Goal: Task Accomplishment & Management: Use online tool/utility

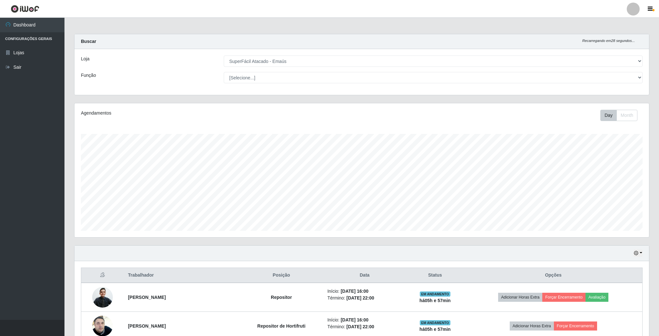
select select "407"
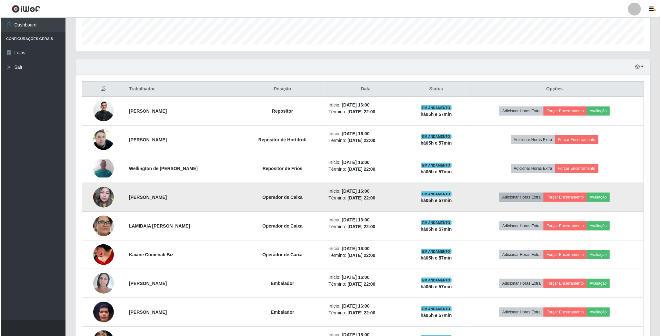
scroll to position [191, 0]
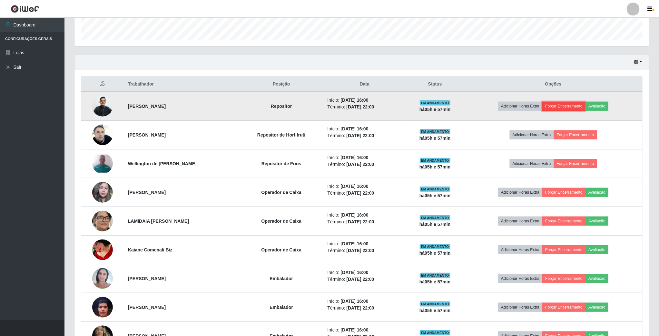
click at [562, 109] on button "Forçar Encerramento" at bounding box center [564, 106] width 43 height 9
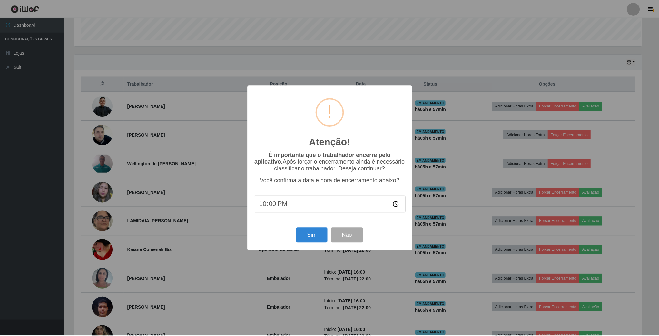
scroll to position [135, 569]
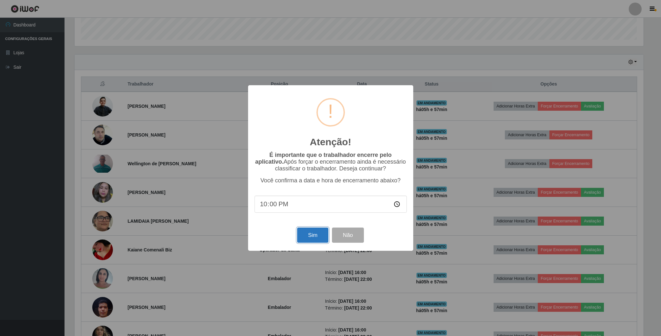
click at [314, 235] on button "Sim" at bounding box center [312, 234] width 31 height 15
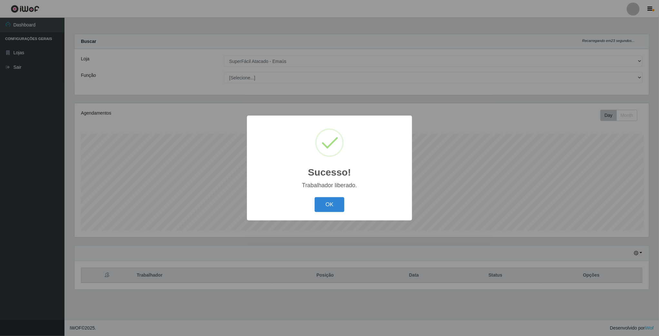
scroll to position [135, 576]
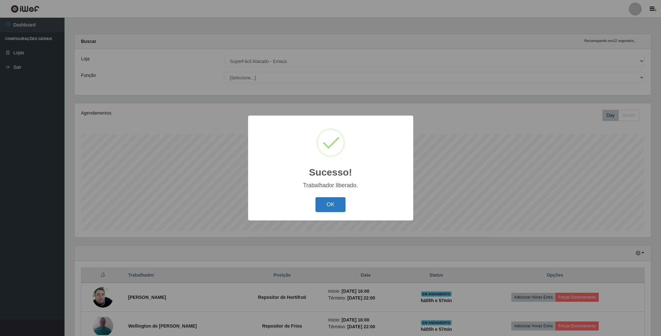
click at [342, 204] on button "OK" at bounding box center [331, 204] width 30 height 15
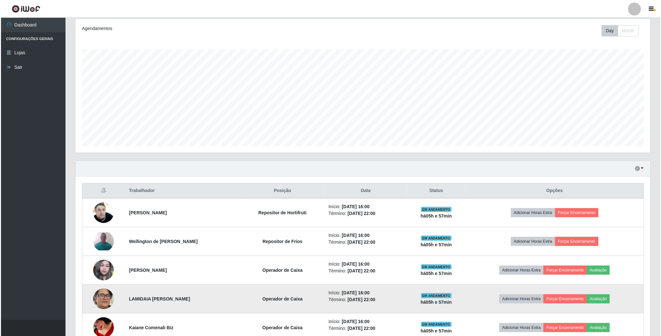
scroll to position [210, 0]
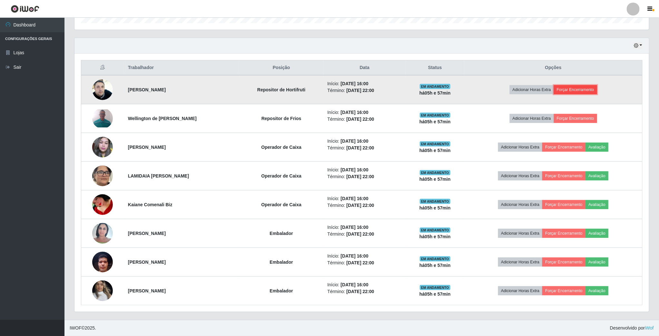
click at [593, 88] on button "Forçar Encerramento" at bounding box center [575, 89] width 43 height 9
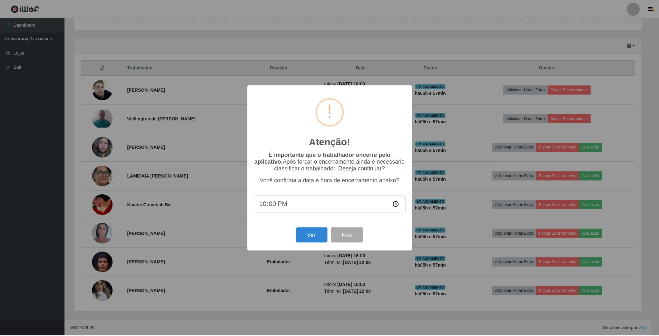
scroll to position [135, 569]
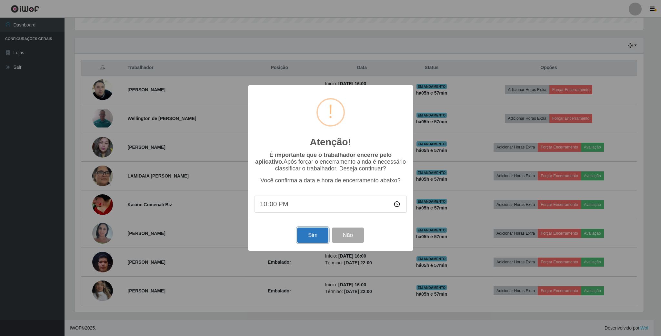
click at [304, 238] on button "Sim" at bounding box center [312, 234] width 31 height 15
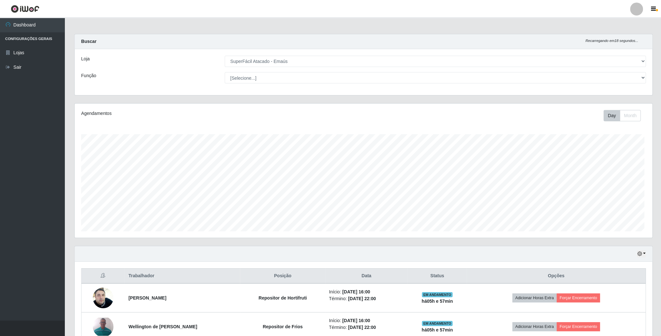
scroll to position [135, 576]
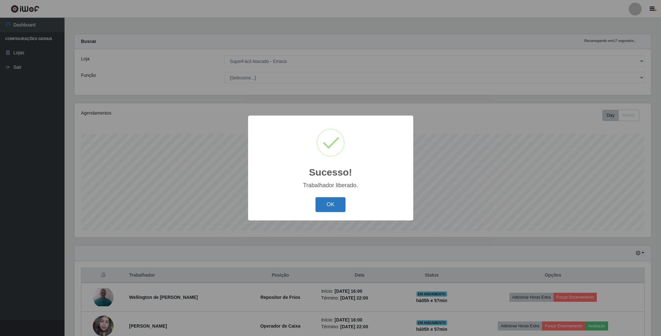
click at [326, 205] on button "OK" at bounding box center [331, 204] width 30 height 15
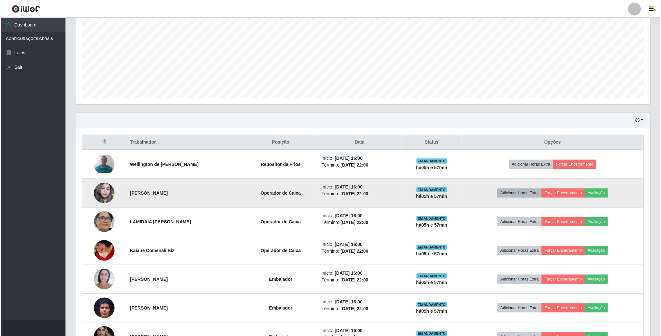
scroll to position [145, 0]
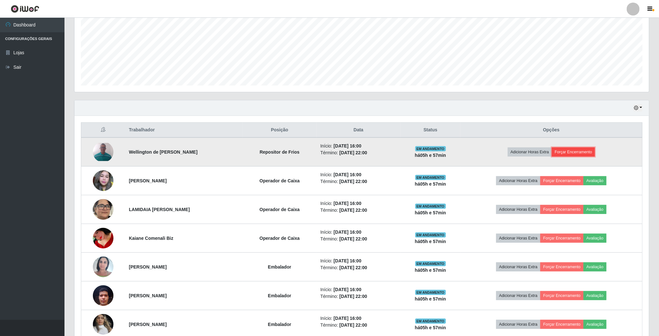
click at [581, 153] on button "Forçar Encerramento" at bounding box center [573, 151] width 43 height 9
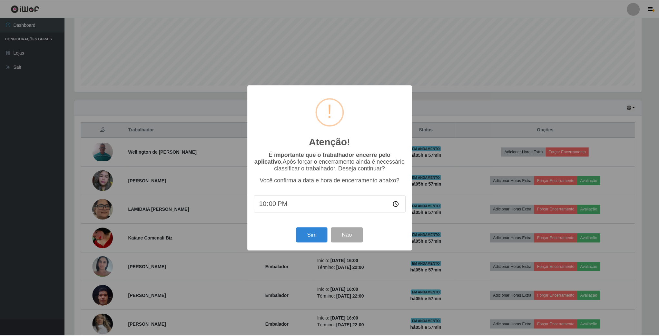
scroll to position [135, 569]
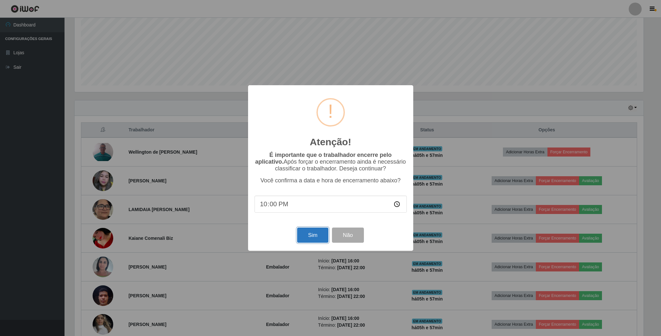
click at [313, 238] on button "Sim" at bounding box center [312, 234] width 31 height 15
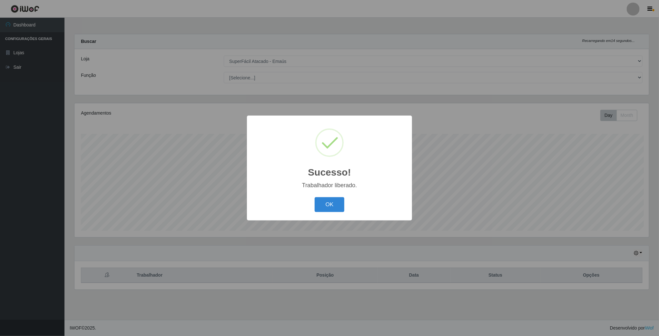
scroll to position [0, 0]
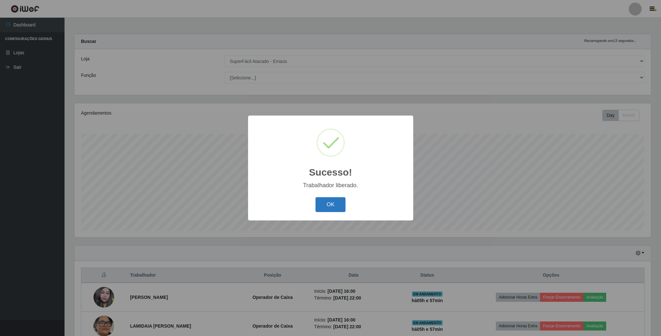
click at [321, 200] on button "OK" at bounding box center [331, 204] width 30 height 15
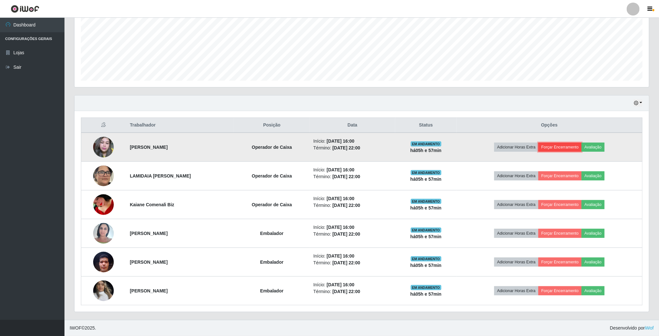
click at [572, 145] on button "Forçar Encerramento" at bounding box center [560, 147] width 43 height 9
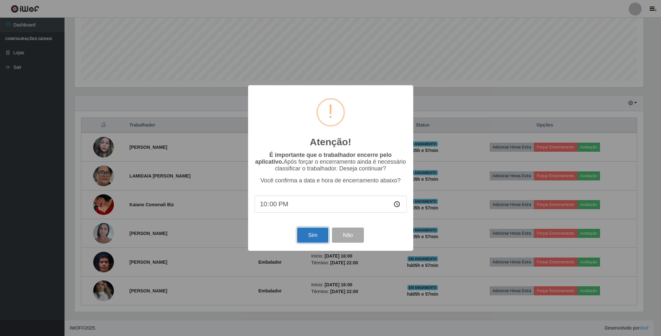
click at [306, 233] on button "Sim" at bounding box center [312, 234] width 31 height 15
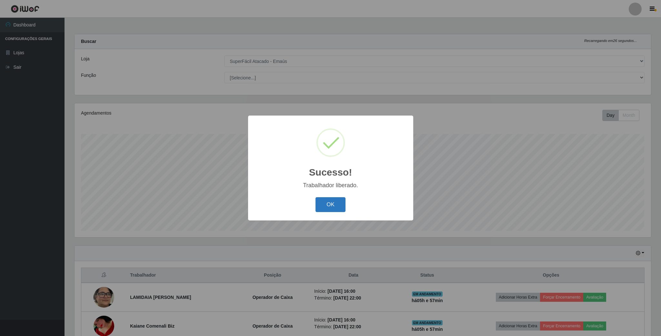
click at [320, 206] on button "OK" at bounding box center [331, 204] width 30 height 15
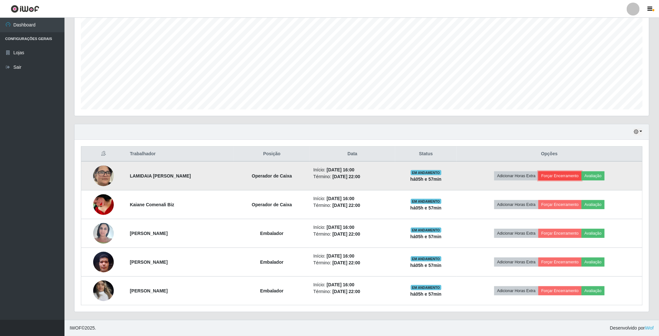
click at [560, 173] on button "Forçar Encerramento" at bounding box center [560, 175] width 43 height 9
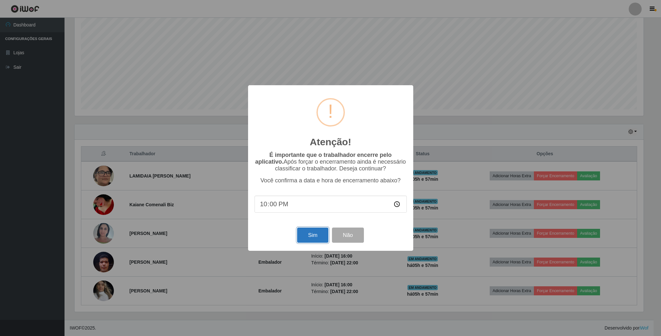
click at [298, 234] on button "Sim" at bounding box center [312, 234] width 31 height 15
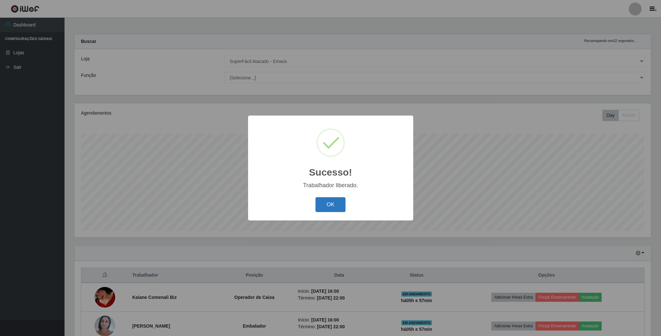
click at [328, 205] on button "OK" at bounding box center [331, 204] width 30 height 15
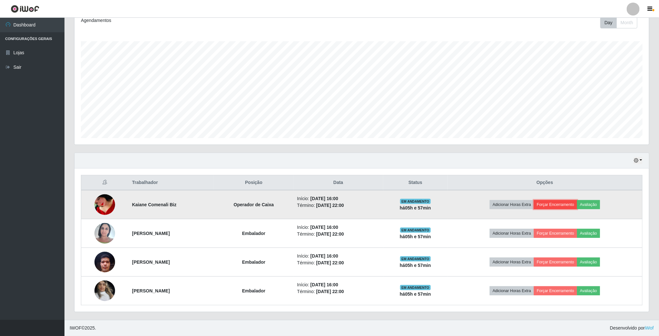
click at [567, 205] on button "Forçar Encerramento" at bounding box center [555, 204] width 43 height 9
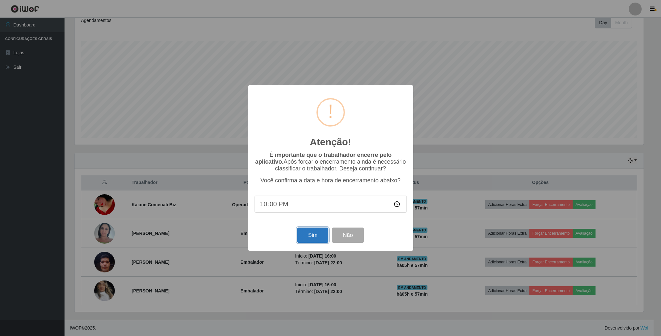
click at [317, 237] on button "Sim" at bounding box center [312, 234] width 31 height 15
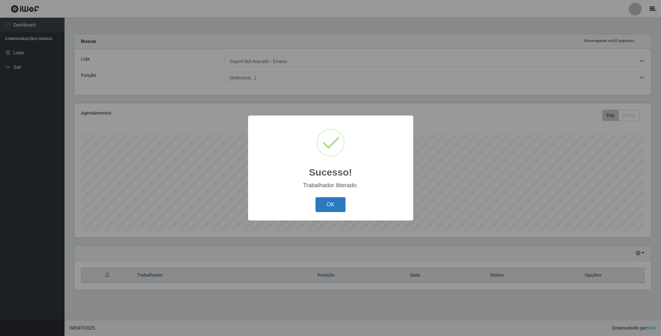
click at [336, 211] on button "OK" at bounding box center [331, 204] width 30 height 15
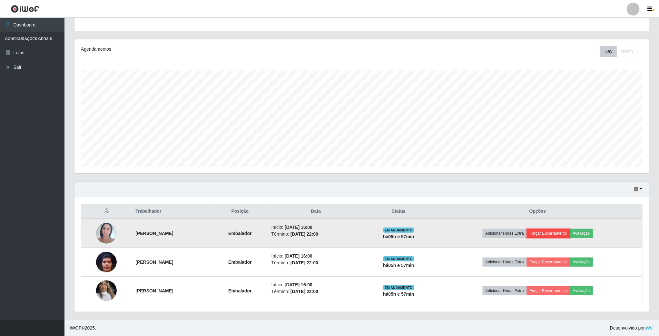
click at [563, 231] on button "Forçar Encerramento" at bounding box center [548, 233] width 43 height 9
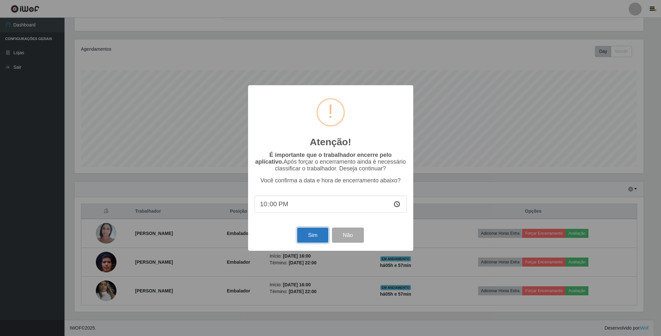
click at [317, 234] on button "Sim" at bounding box center [312, 234] width 31 height 15
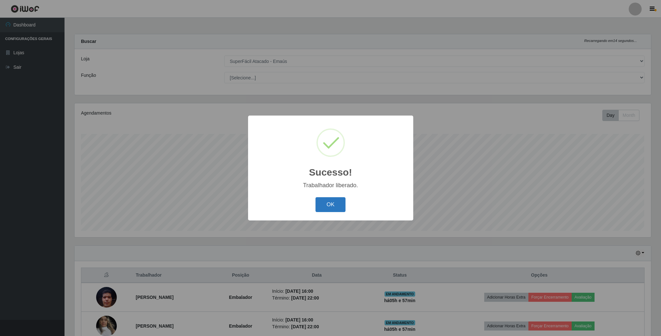
click at [335, 210] on button "OK" at bounding box center [331, 204] width 30 height 15
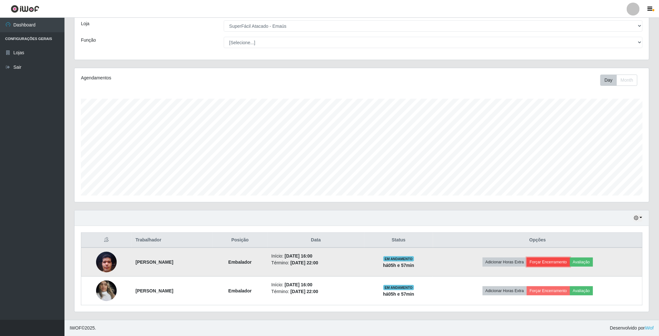
click at [570, 259] on button "Forçar Encerramento" at bounding box center [548, 261] width 43 height 9
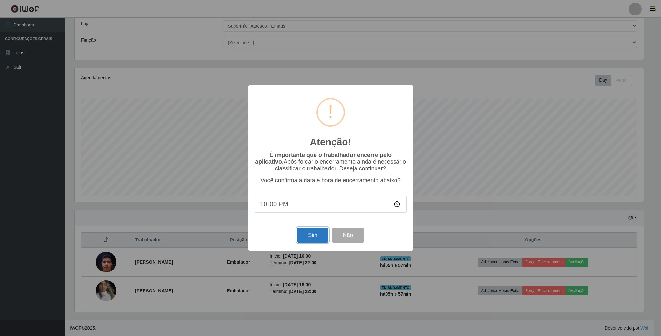
click at [304, 235] on button "Sim" at bounding box center [312, 234] width 31 height 15
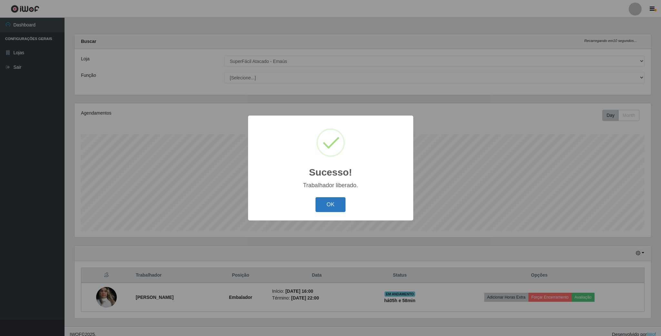
click at [334, 209] on button "OK" at bounding box center [331, 204] width 30 height 15
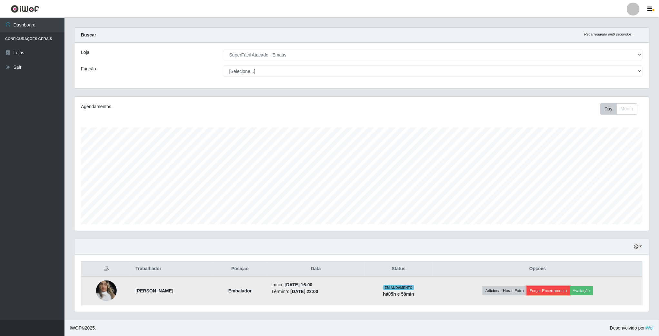
click at [569, 287] on button "Forçar Encerramento" at bounding box center [548, 290] width 43 height 9
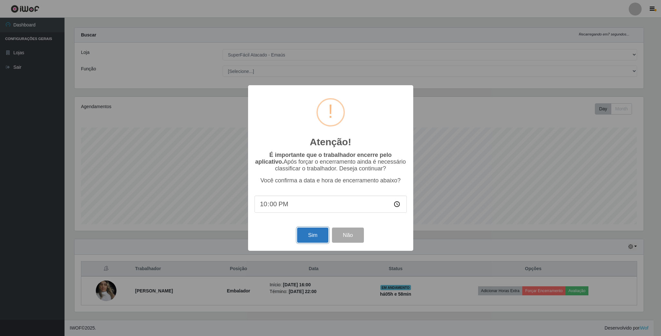
click at [300, 238] on button "Sim" at bounding box center [312, 234] width 31 height 15
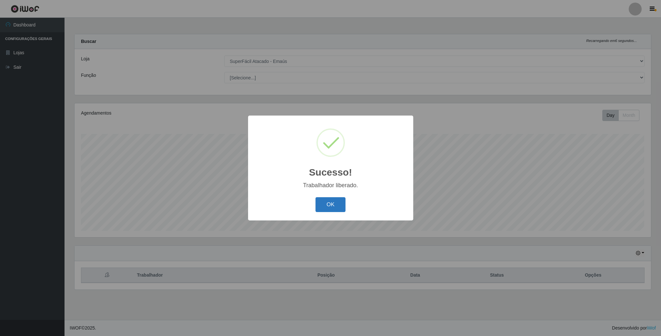
click at [338, 203] on button "OK" at bounding box center [331, 204] width 30 height 15
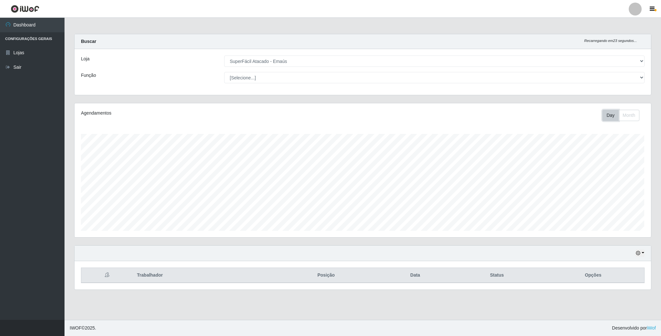
click at [610, 115] on button "Day" at bounding box center [610, 115] width 16 height 11
click at [611, 115] on button "Day" at bounding box center [610, 115] width 16 height 11
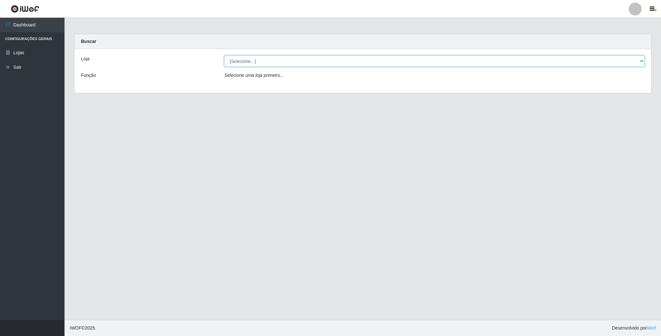
click at [252, 62] on select "[Selecione...] SuperFácil Atacado - Emaús" at bounding box center [434, 60] width 420 height 11
select select "407"
click at [224, 55] on select "[Selecione...] SuperFácil Atacado - Emaús" at bounding box center [434, 60] width 420 height 11
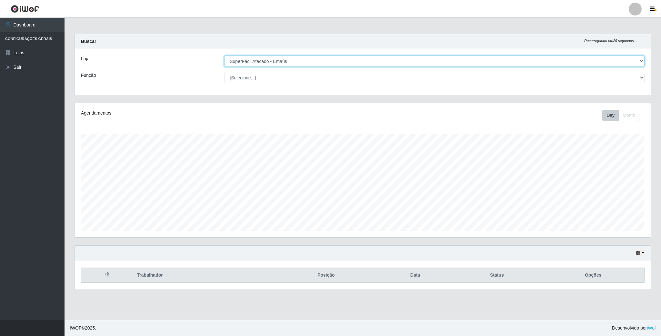
scroll to position [135, 576]
click at [607, 116] on button "Day" at bounding box center [610, 115] width 16 height 11
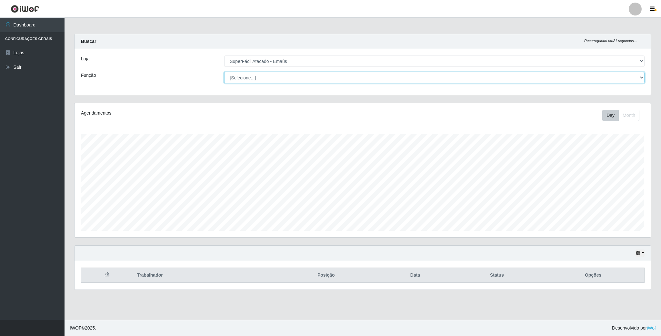
click at [639, 78] on select "[Selecione...] Auxiliar de Estacionamento Auxiliar de Estacionamento + Auxiliar…" at bounding box center [434, 77] width 420 height 11
click at [308, 76] on select "[Selecione...] Auxiliar de Estacionamento Auxiliar de Estacionamento + Auxiliar…" at bounding box center [434, 77] width 420 height 11
click at [638, 255] on icon "button" at bounding box center [638, 253] width 5 height 5
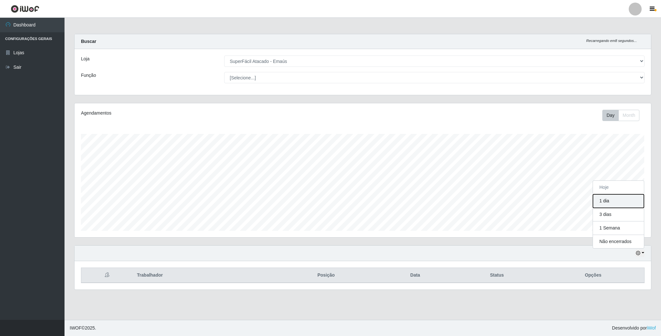
click at [610, 203] on button "1 dia" at bounding box center [618, 201] width 51 height 14
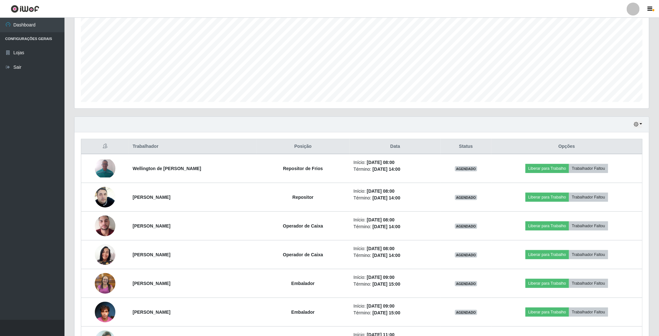
scroll to position [145, 0]
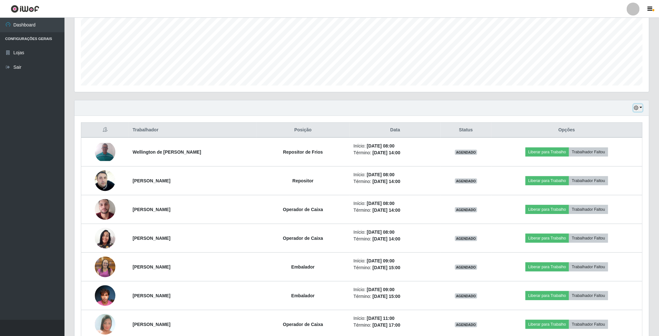
click at [638, 107] on icon "button" at bounding box center [636, 107] width 5 height 5
click at [614, 118] on button "Hoje" at bounding box center [616, 120] width 51 height 14
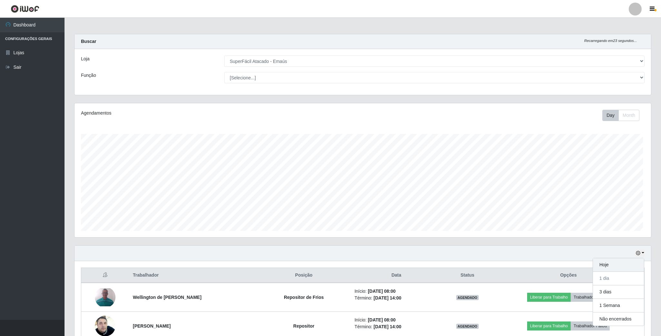
scroll to position [135, 576]
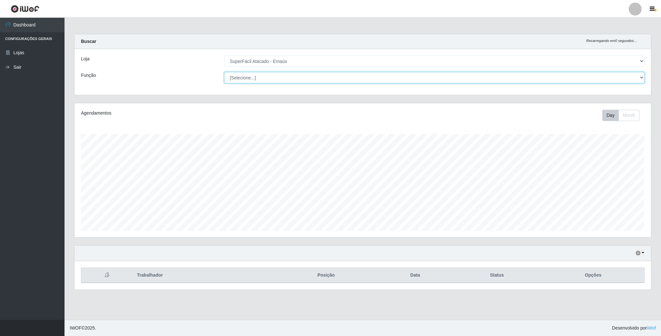
click at [249, 77] on select "[Selecione...] Auxiliar de Estacionamento Auxiliar de Estacionamento + Auxiliar…" at bounding box center [434, 77] width 420 height 11
click at [242, 78] on select "[Selecione...] Auxiliar de Estacionamento Auxiliar de Estacionamento + Auxiliar…" at bounding box center [434, 77] width 420 height 11
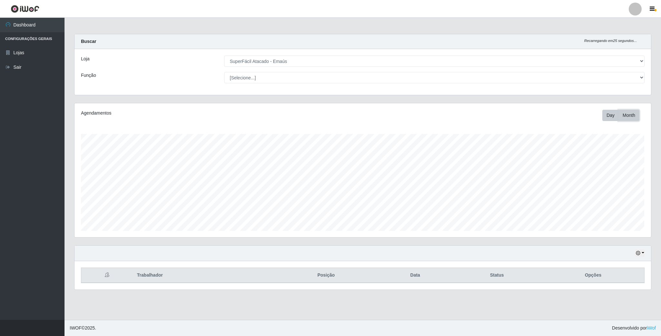
click at [629, 115] on button "Month" at bounding box center [628, 115] width 21 height 11
click at [605, 118] on button "Day" at bounding box center [610, 115] width 16 height 11
click at [637, 254] on icon "button" at bounding box center [638, 253] width 5 height 5
click at [616, 240] on button "Não encerrados" at bounding box center [618, 241] width 51 height 13
click at [640, 254] on icon "button" at bounding box center [638, 253] width 5 height 5
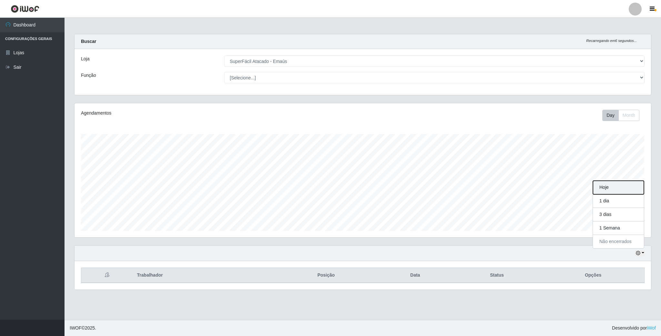
click at [607, 190] on button "Hoje" at bounding box center [618, 188] width 51 height 14
click at [640, 254] on icon "button" at bounding box center [638, 253] width 5 height 5
click at [607, 203] on button "1 dia" at bounding box center [618, 201] width 51 height 14
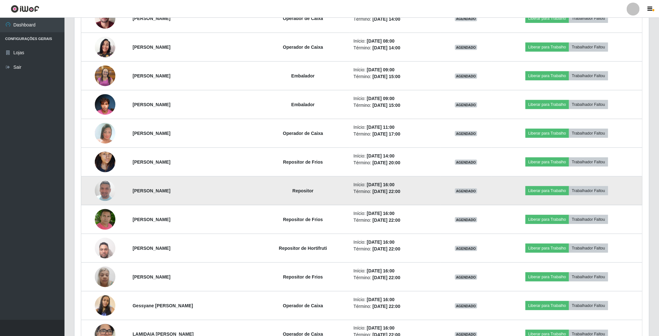
scroll to position [339, 0]
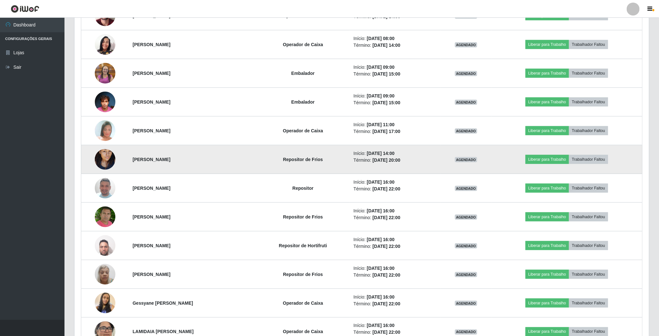
click at [101, 158] on img at bounding box center [105, 159] width 21 height 37
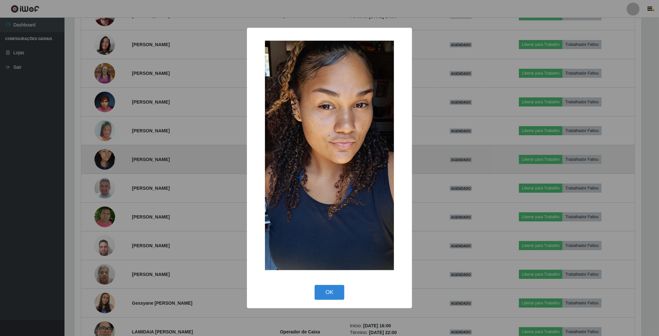
scroll to position [135, 569]
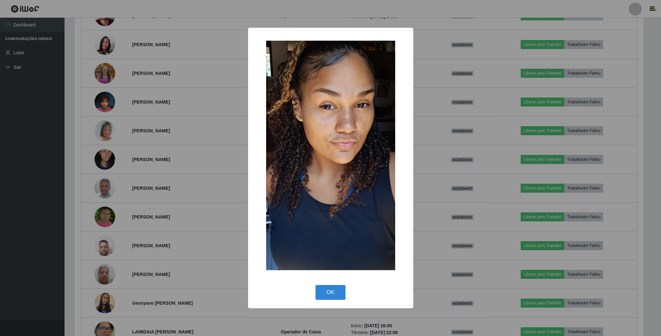
click at [105, 160] on div "× OK Cancel" at bounding box center [330, 168] width 661 height 336
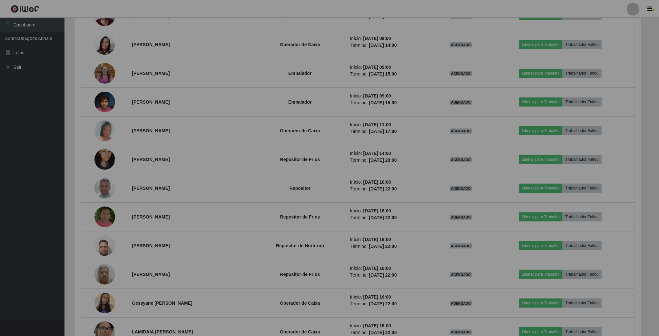
scroll to position [135, 574]
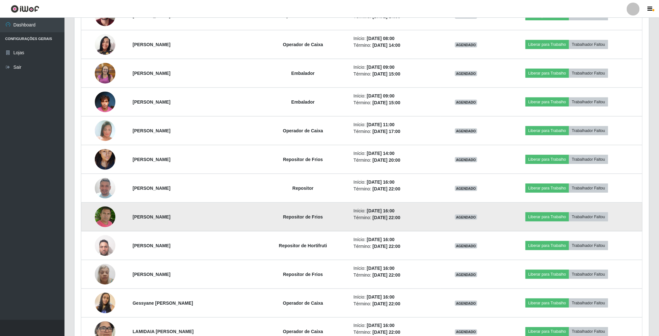
click at [103, 218] on img at bounding box center [105, 216] width 21 height 23
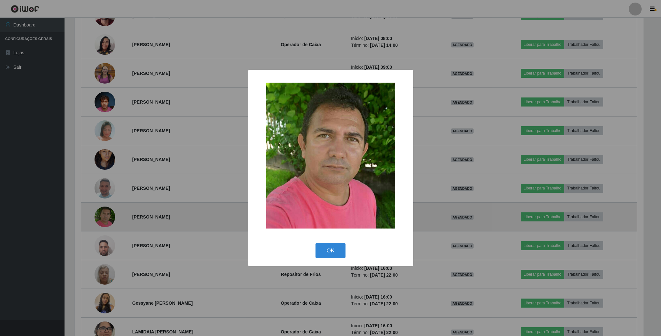
click at [103, 218] on div "× OK Cancel" at bounding box center [330, 168] width 661 height 336
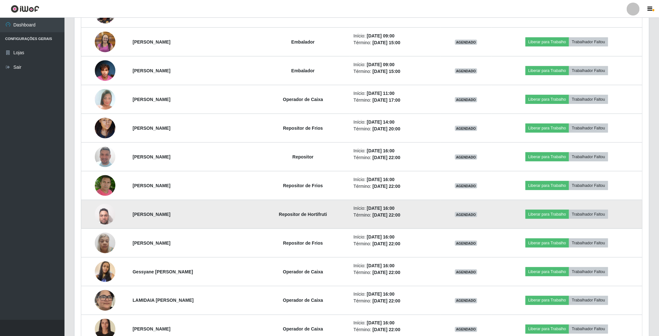
scroll to position [387, 0]
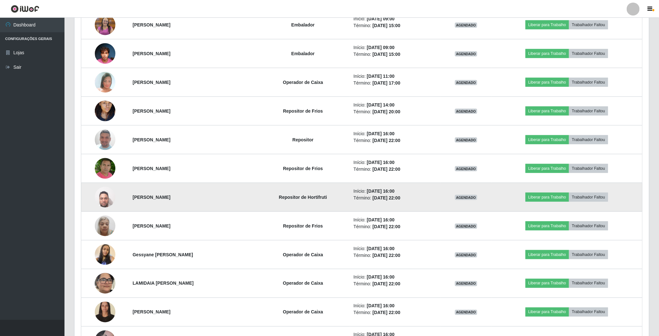
click at [103, 203] on img at bounding box center [105, 196] width 21 height 27
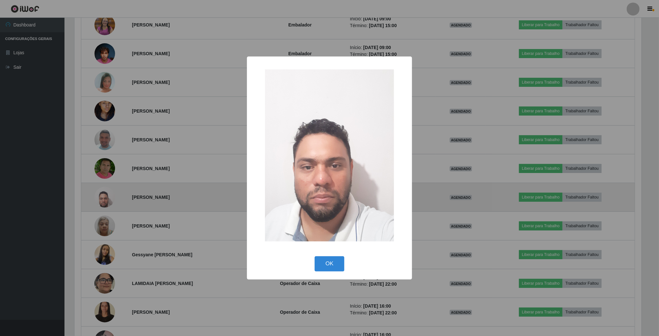
scroll to position [135, 569]
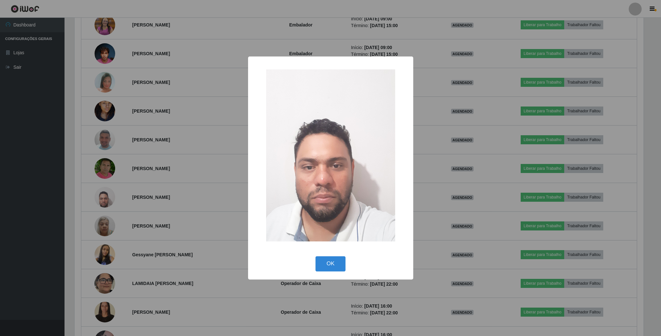
click at [103, 203] on div "× OK Cancel" at bounding box center [330, 168] width 661 height 336
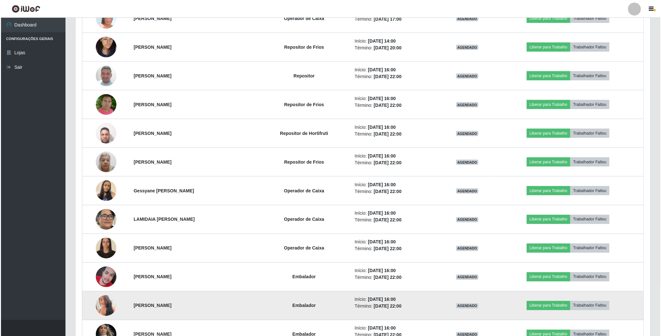
scroll to position [499, 0]
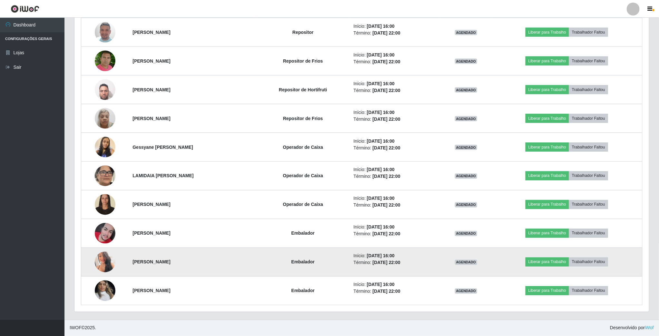
click at [101, 260] on img at bounding box center [105, 261] width 21 height 29
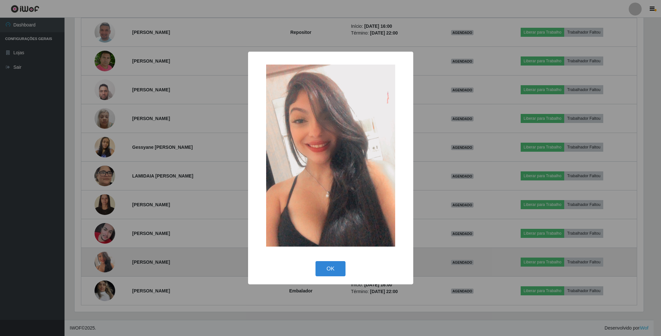
click at [101, 260] on div "× OK Cancel" at bounding box center [330, 168] width 661 height 336
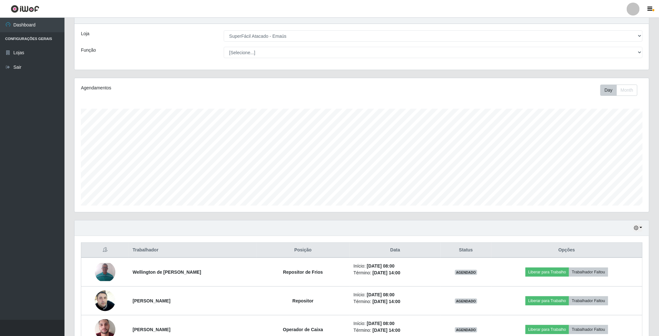
scroll to position [15, 0]
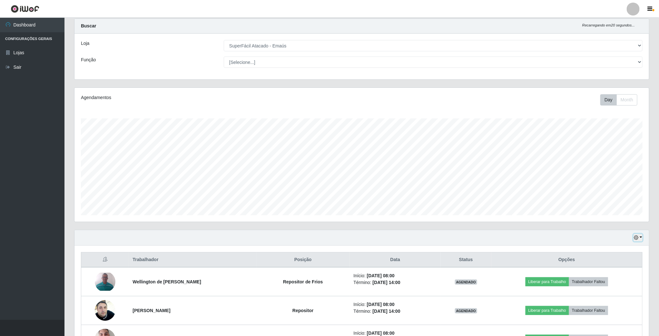
click at [635, 236] on icon "button" at bounding box center [636, 237] width 5 height 5
click at [605, 249] on button "Hoje" at bounding box center [616, 250] width 51 height 14
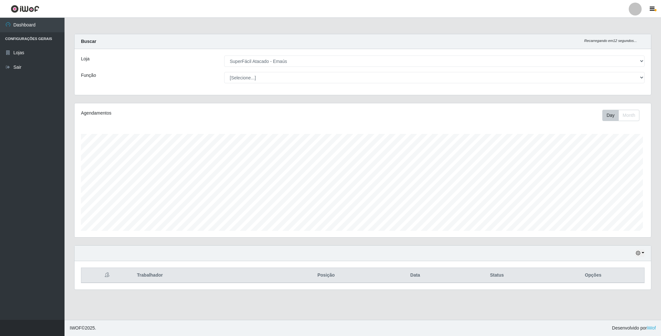
scroll to position [135, 576]
